Goal: Task Accomplishment & Management: Use online tool/utility

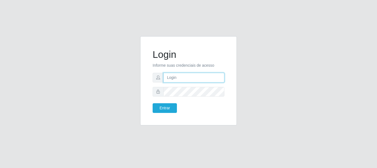
click at [178, 76] on input "text" at bounding box center [193, 78] width 61 height 10
type input "[EMAIL_ADDRESS][DOMAIN_NAME]"
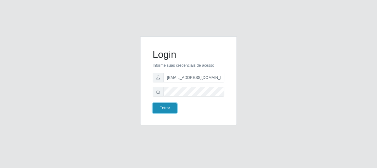
click at [160, 108] on button "Entrar" at bounding box center [165, 108] width 24 height 10
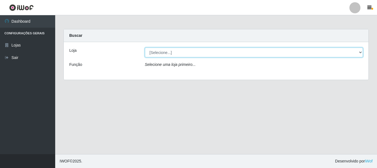
click at [361, 51] on select "[Selecione...] Queiroz Atacadão - [GEOGRAPHIC_DATA]" at bounding box center [254, 52] width 218 height 10
select select "464"
click at [145, 47] on select "[Selecione...] Queiroz Atacadão - [GEOGRAPHIC_DATA]" at bounding box center [254, 52] width 218 height 10
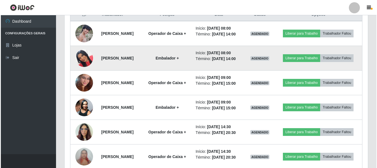
scroll to position [248, 0]
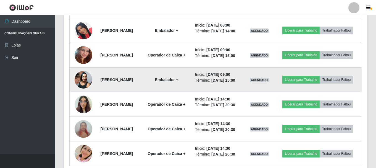
click at [82, 91] on img at bounding box center [84, 79] width 18 height 23
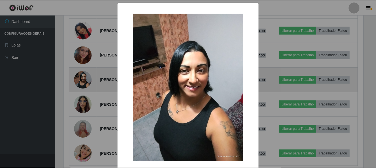
scroll to position [115, 301]
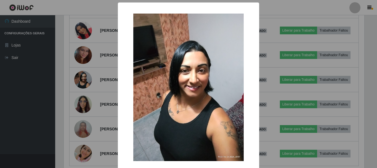
click at [36, 101] on div "× OK Cancel" at bounding box center [188, 84] width 377 height 168
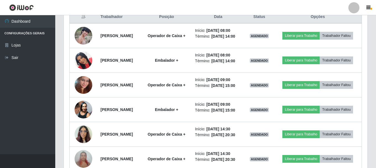
scroll to position [219, 0]
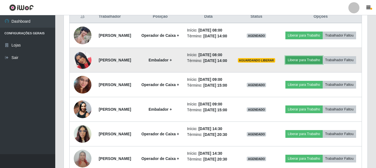
click at [317, 64] on button "Liberar para Trabalho" at bounding box center [303, 60] width 37 height 8
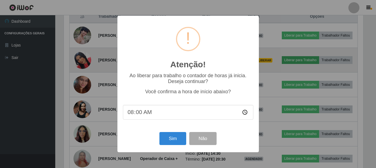
scroll to position [115, 301]
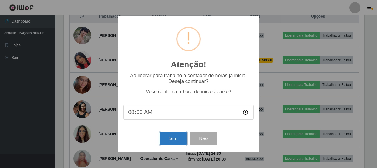
click at [182, 136] on button "Sim" at bounding box center [173, 138] width 27 height 13
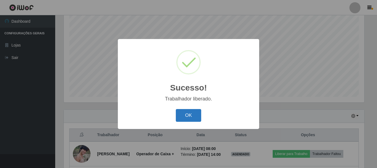
click at [189, 114] on button "OK" at bounding box center [189, 115] width 26 height 13
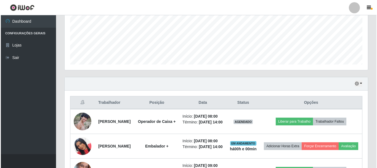
scroll to position [184, 0]
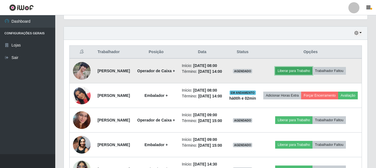
click at [307, 75] on button "Liberar para Trabalho" at bounding box center [293, 71] width 37 height 8
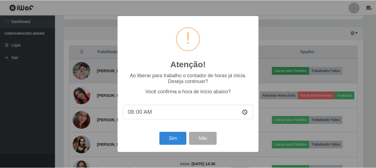
scroll to position [115, 301]
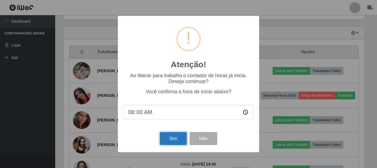
click at [179, 136] on button "Sim" at bounding box center [173, 138] width 27 height 13
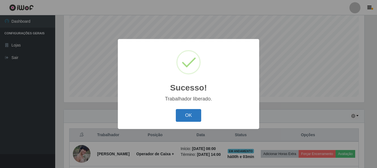
click at [190, 116] on button "OK" at bounding box center [189, 115] width 26 height 13
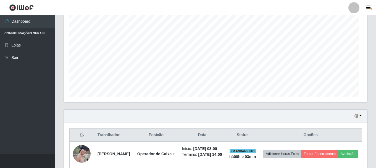
scroll to position [115, 303]
